Goal: Find specific page/section: Find specific page/section

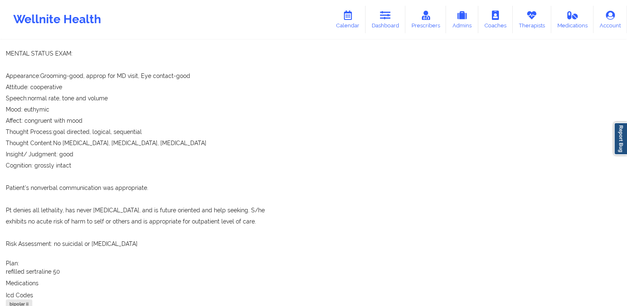
click at [388, 23] on link "Dashboard" at bounding box center [385, 19] width 40 height 27
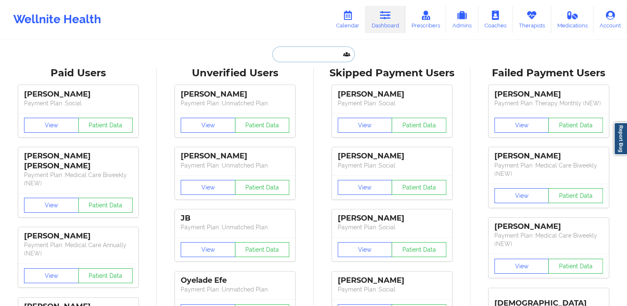
click at [321, 51] on input "text" at bounding box center [313, 54] width 82 height 16
paste input "[PERSON_NAME],"
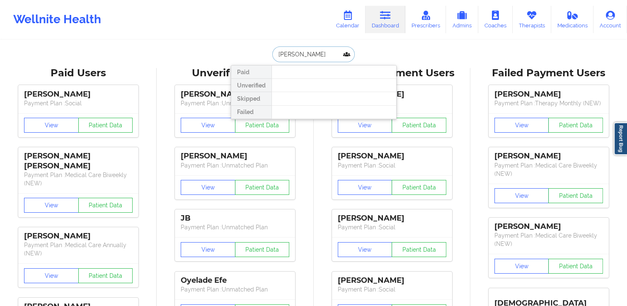
click at [275, 53] on input "[PERSON_NAME]" at bounding box center [313, 54] width 82 height 16
drag, startPoint x: 310, startPoint y: 55, endPoint x: 287, endPoint y: 56, distance: 23.2
click at [287, 56] on input "[PERSON_NAME]" at bounding box center [313, 54] width 82 height 16
type input "[PERSON_NAME]"
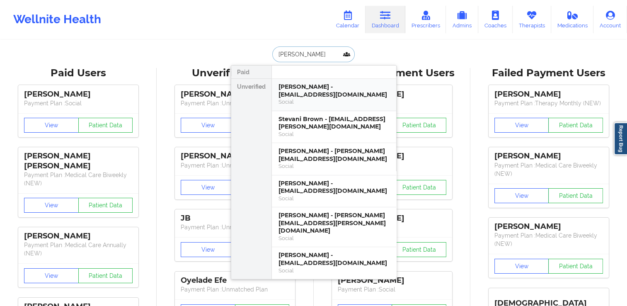
click at [326, 94] on div "[PERSON_NAME] - [EMAIL_ADDRESS][DOMAIN_NAME]" at bounding box center [333, 90] width 111 height 15
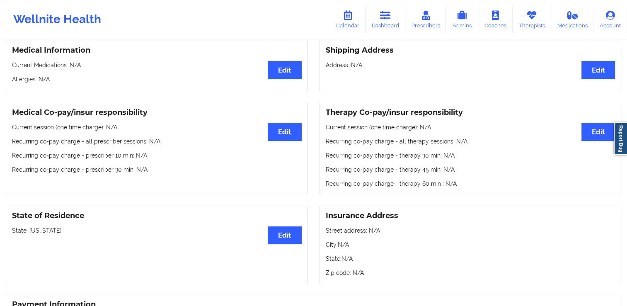
scroll to position [7, 0]
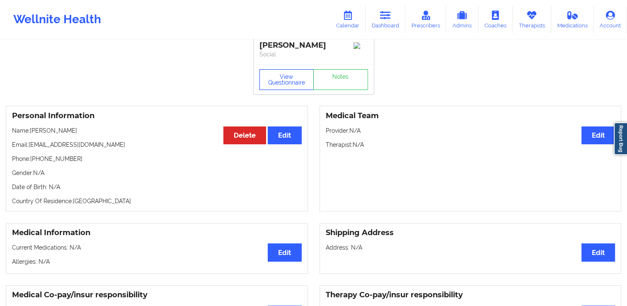
click at [288, 78] on button "View Questionnaire" at bounding box center [286, 79] width 55 height 21
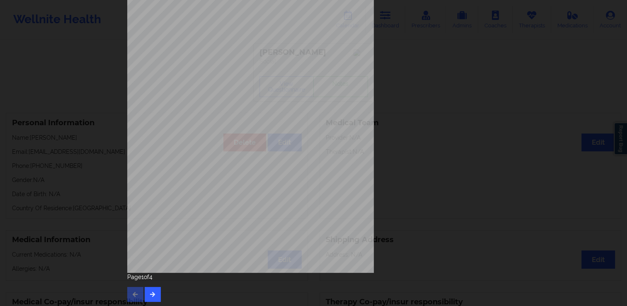
scroll to position [89, 0]
click at [149, 290] on icon "button" at bounding box center [152, 292] width 7 height 5
click at [150, 291] on icon "button" at bounding box center [152, 292] width 7 height 5
click at [158, 286] on button "button" at bounding box center [153, 292] width 16 height 15
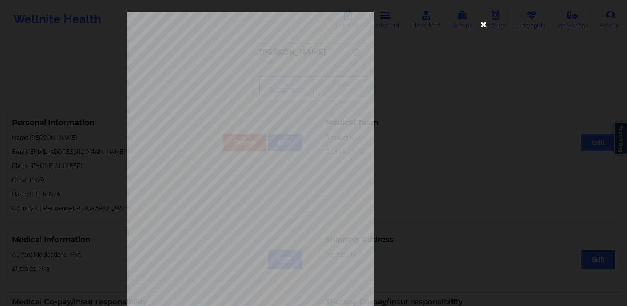
click at [477, 26] on icon at bounding box center [483, 23] width 13 height 13
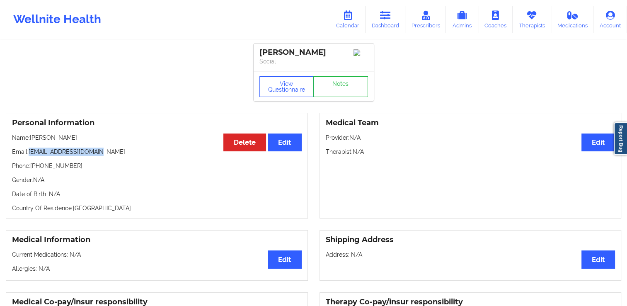
drag, startPoint x: 29, startPoint y: 154, endPoint x: 114, endPoint y: 147, distance: 84.8
click at [113, 149] on div "Personal Information Edit Delete Name: [PERSON_NAME] Email: [EMAIL_ADDRESS][DOM…" at bounding box center [157, 166] width 302 height 106
copy p "[EMAIL_ADDRESS][DOMAIN_NAME]"
click at [389, 22] on link "Dashboard" at bounding box center [385, 19] width 40 height 27
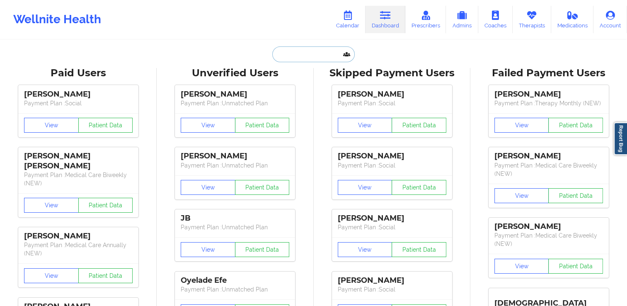
click at [277, 56] on input "text" at bounding box center [313, 54] width 82 height 16
paste input "[PERSON_NAME]"
type input "[PERSON_NAME]"
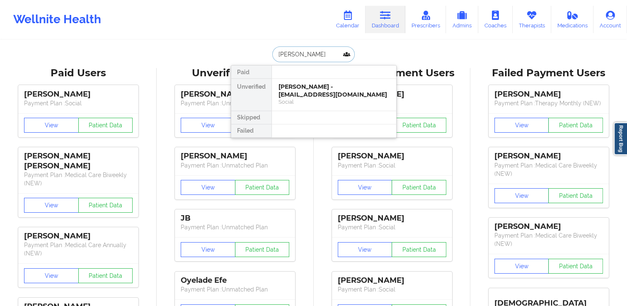
click at [322, 98] on div "Social" at bounding box center [333, 101] width 111 height 7
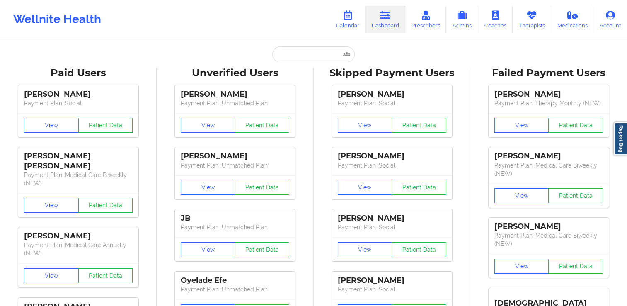
click at [316, 54] on input "text" at bounding box center [313, 54] width 82 height 16
